Goal: Task Accomplishment & Management: Manage account settings

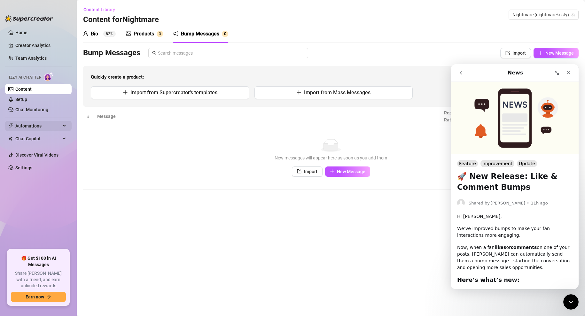
click at [30, 127] on span "Automations" at bounding box center [37, 126] width 45 height 10
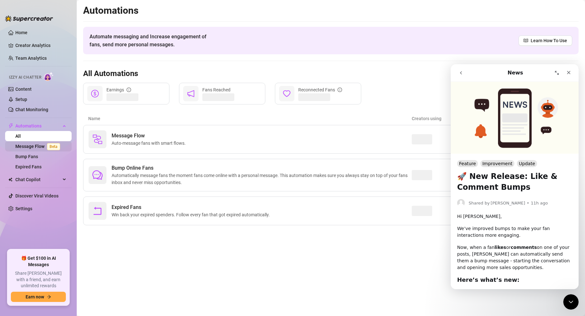
click at [21, 146] on link "Message Flow Beta" at bounding box center [38, 146] width 47 height 5
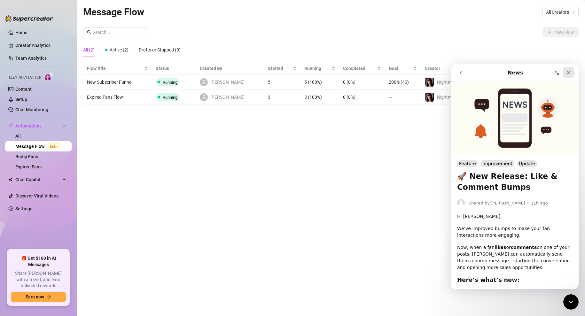
click at [568, 73] on icon "Close" at bounding box center [569, 73] width 4 height 4
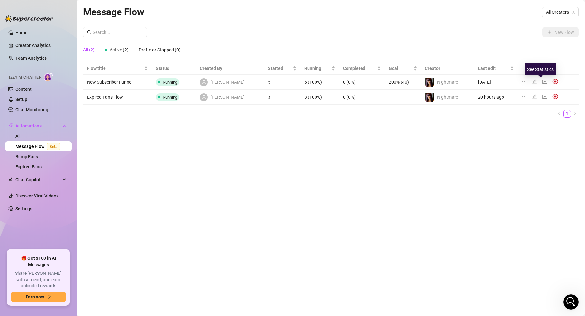
click at [542, 81] on icon "line-chart" at bounding box center [544, 82] width 4 height 4
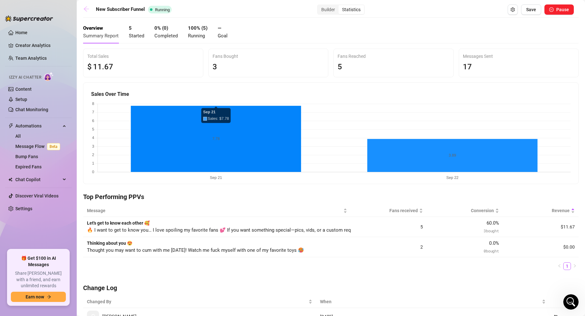
click at [86, 8] on icon "arrow-left" at bounding box center [86, 9] width 6 height 6
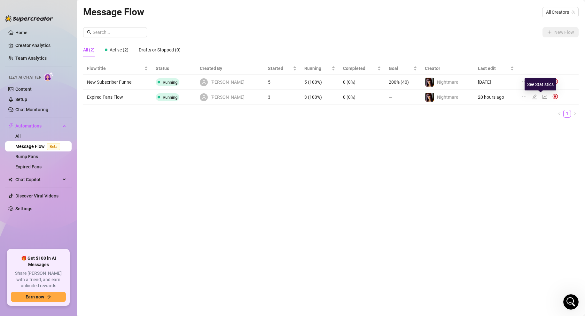
click at [542, 97] on icon "line-chart" at bounding box center [544, 96] width 5 height 5
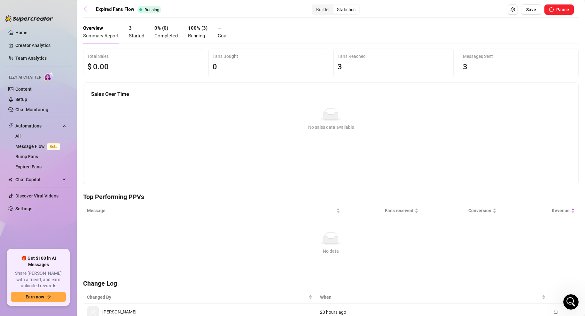
click at [83, 9] on icon "arrow-left" at bounding box center [86, 9] width 6 height 6
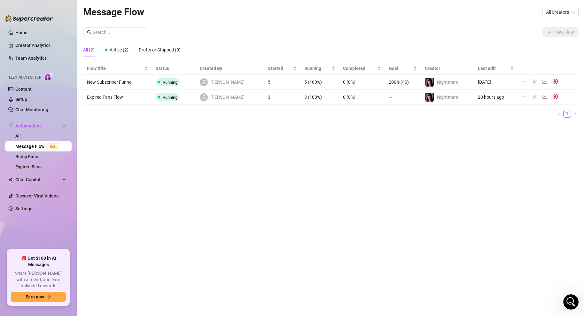
click at [389, 82] on td "200% (40)" at bounding box center [403, 82] width 36 height 15
click at [385, 99] on td "—" at bounding box center [403, 97] width 36 height 15
click at [532, 96] on icon "edit" at bounding box center [534, 96] width 5 height 5
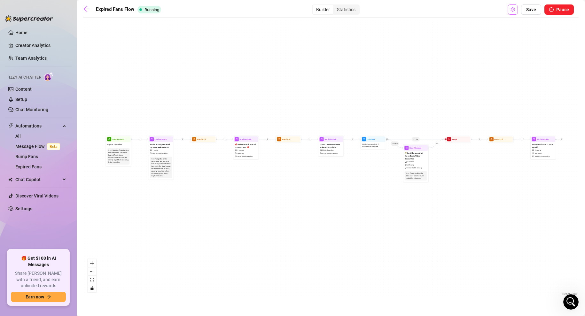
click at [512, 8] on icon "setting" at bounding box center [512, 9] width 4 height 4
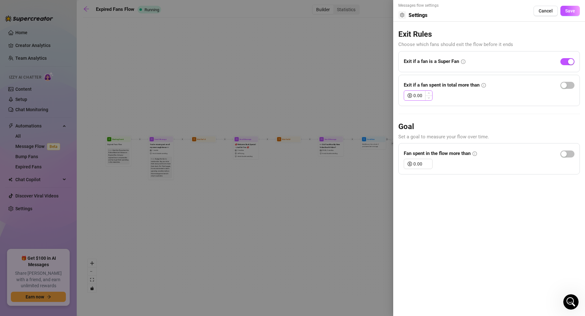
click at [425, 96] on span "Decrease Value" at bounding box center [428, 98] width 7 height 5
click at [416, 163] on input "0.00" at bounding box center [422, 164] width 19 height 10
click at [415, 163] on input "0100.00" at bounding box center [422, 164] width 19 height 10
click at [486, 185] on div "Messages flow settings Settings Cancel Save Exit Rules Choose which fans should…" at bounding box center [489, 158] width 192 height 316
drag, startPoint x: 419, startPoint y: 163, endPoint x: 410, endPoint y: 163, distance: 9.9
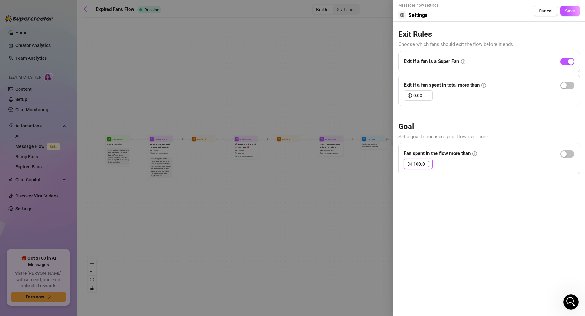
click at [410, 163] on div "100.00" at bounding box center [417, 164] width 29 height 10
click at [415, 162] on input "40.00" at bounding box center [422, 164] width 19 height 10
type input "20.00"
click at [514, 214] on div "Messages flow settings Settings Cancel Save Exit Rules Choose which fans should…" at bounding box center [489, 158] width 192 height 316
click at [566, 151] on span "button" at bounding box center [567, 153] width 14 height 7
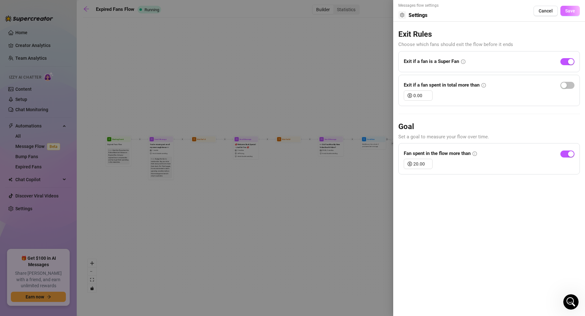
click at [570, 13] on span "Save" at bounding box center [570, 10] width 10 height 5
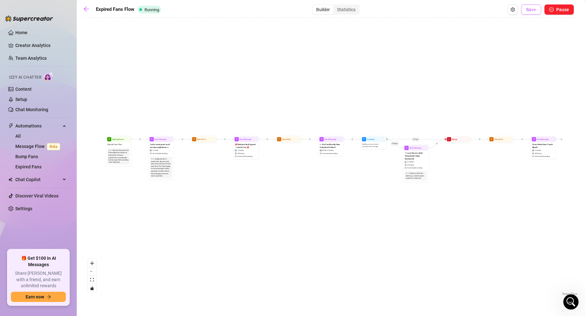
click at [532, 14] on button "Save" at bounding box center [531, 9] width 20 height 10
click at [31, 147] on link "Message Flow Beta" at bounding box center [38, 146] width 47 height 5
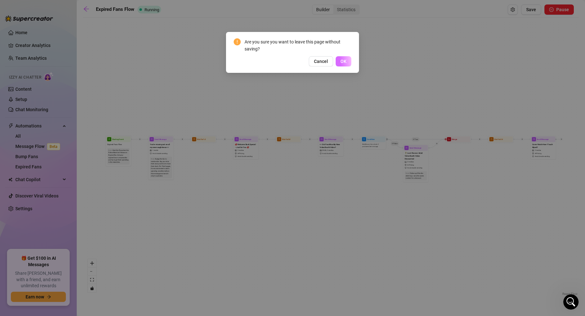
click at [346, 58] on button "OK" at bounding box center [343, 61] width 16 height 10
